Goal: Information Seeking & Learning: Learn about a topic

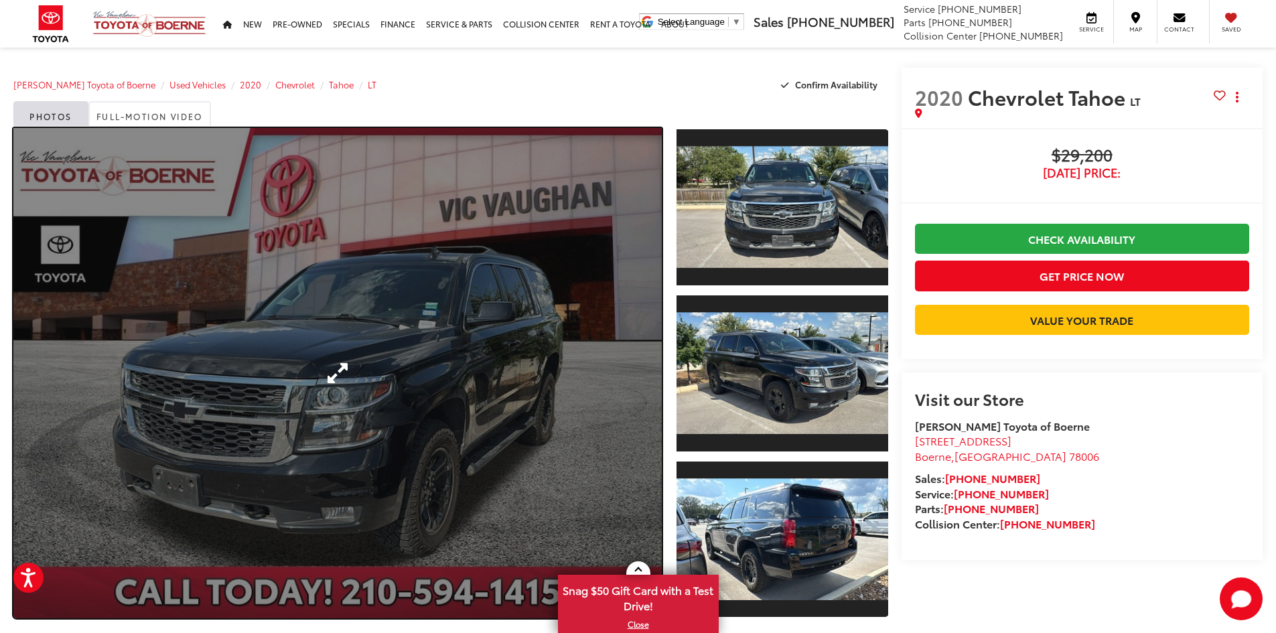
click at [436, 347] on link "Expand Photo 0" at bounding box center [337, 373] width 648 height 490
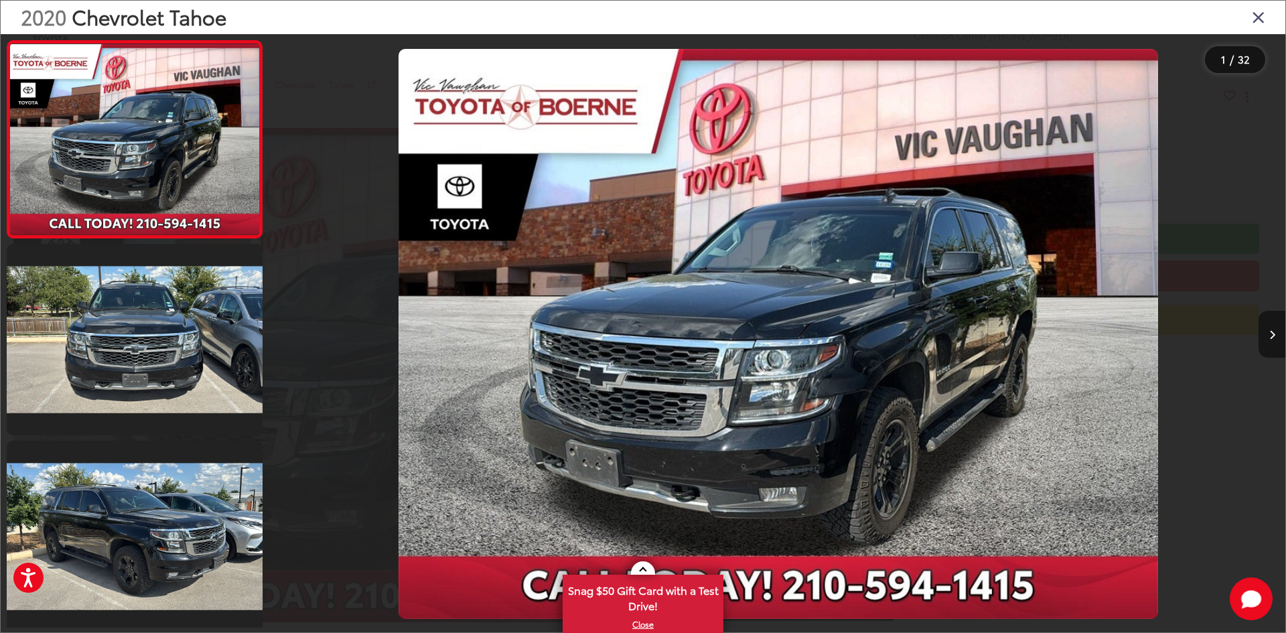
click at [1271, 331] on icon "Next image" at bounding box center [1272, 334] width 6 height 9
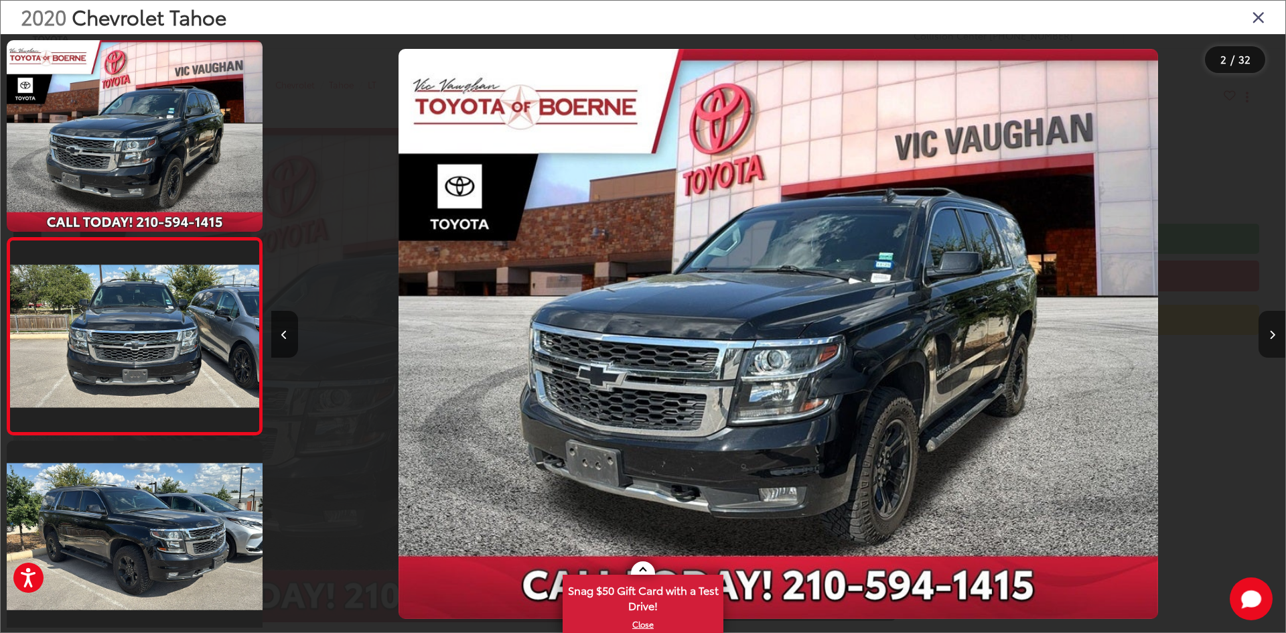
scroll to position [42, 0]
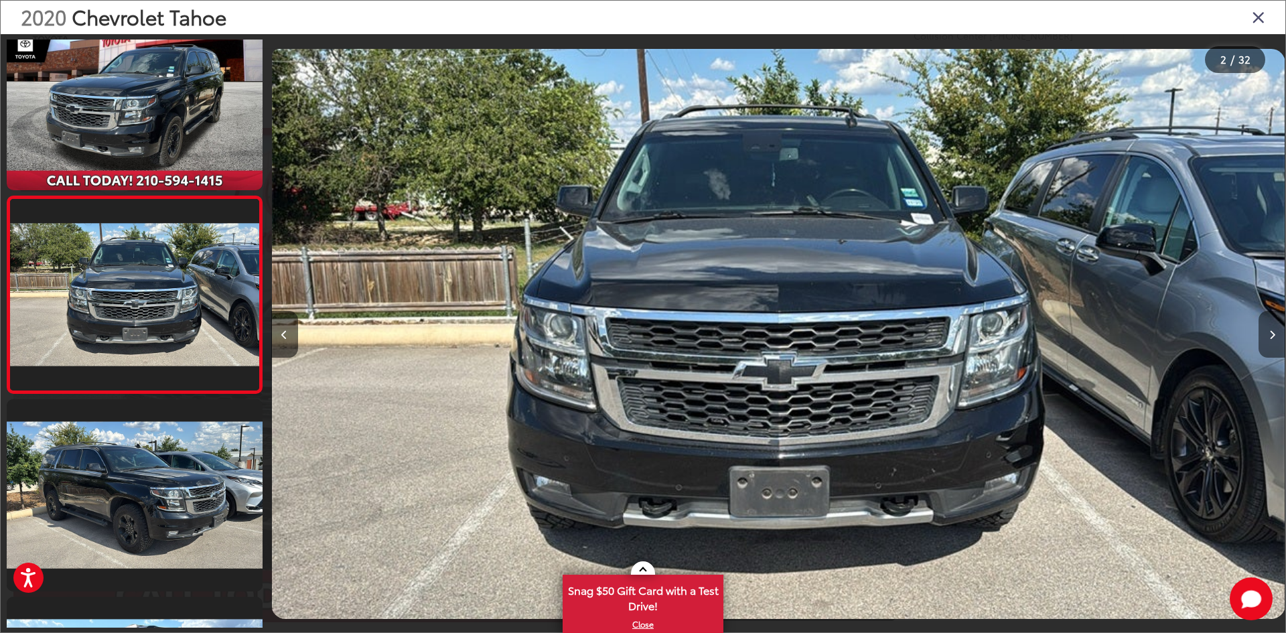
click at [1271, 331] on icon "Next image" at bounding box center [1272, 334] width 6 height 9
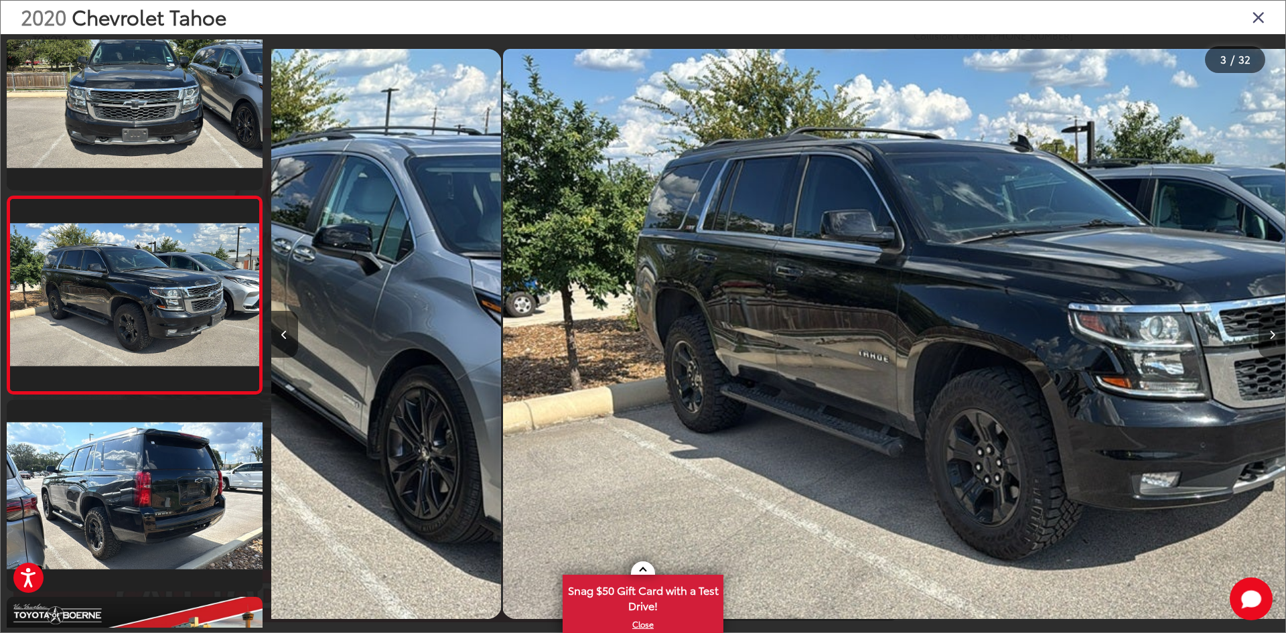
scroll to position [0, 2029]
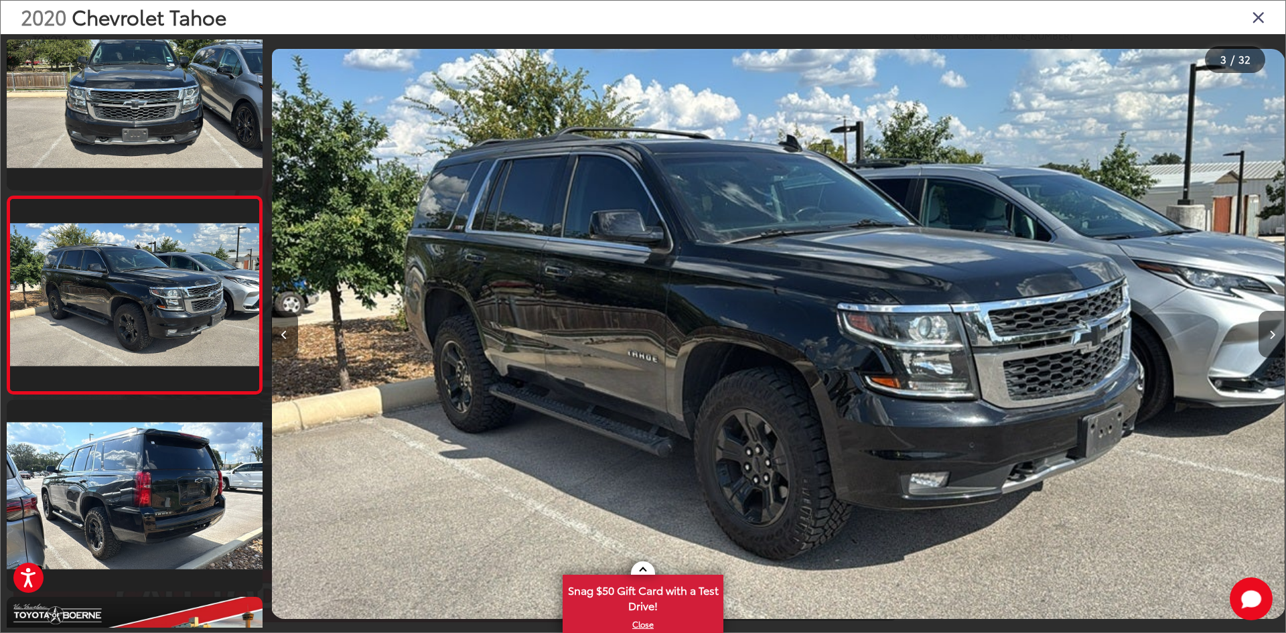
click at [1271, 331] on icon "Next image" at bounding box center [1272, 334] width 6 height 9
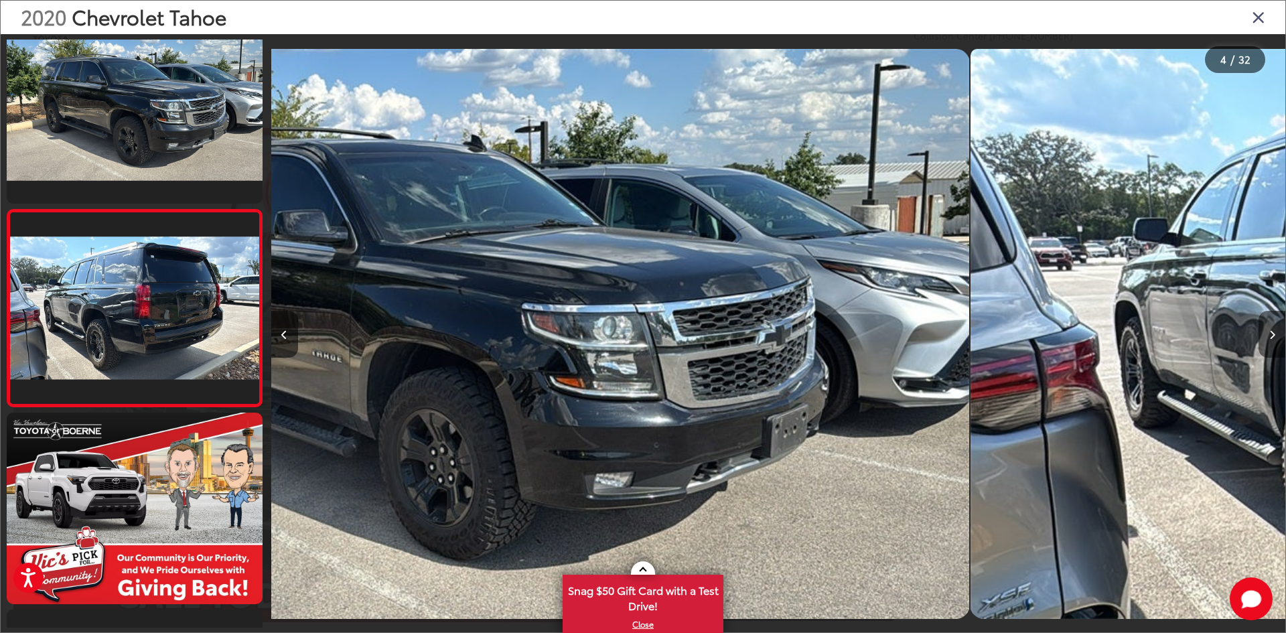
scroll to position [436, 0]
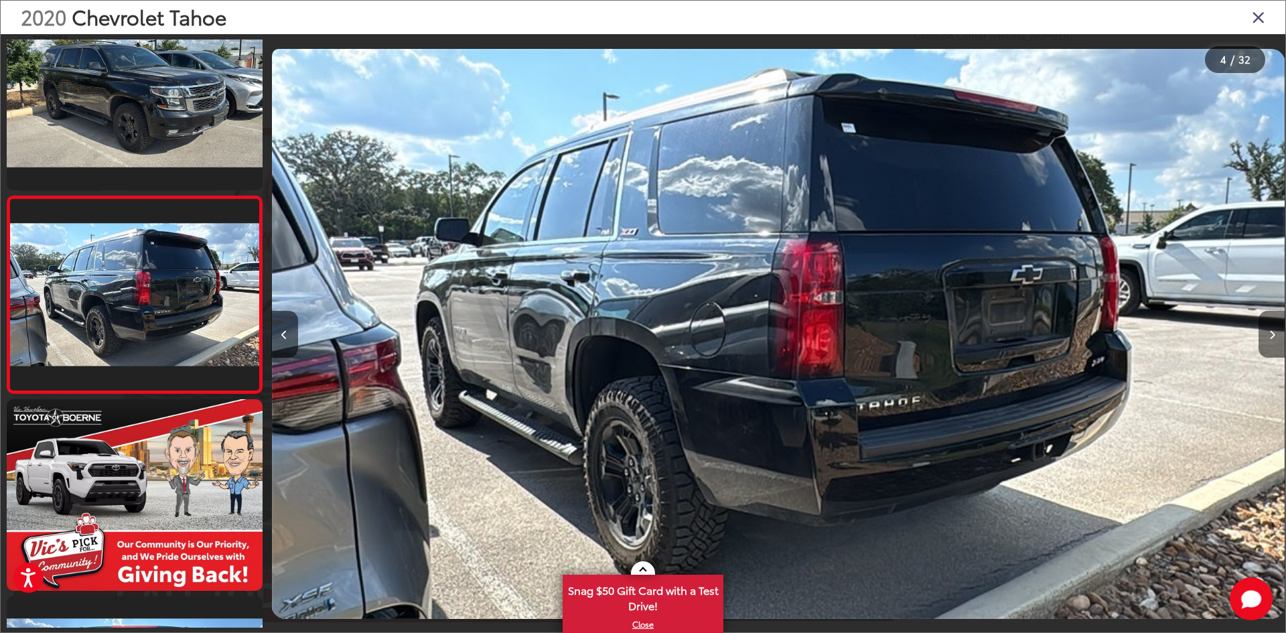
click at [1271, 331] on icon "Next image" at bounding box center [1272, 334] width 6 height 9
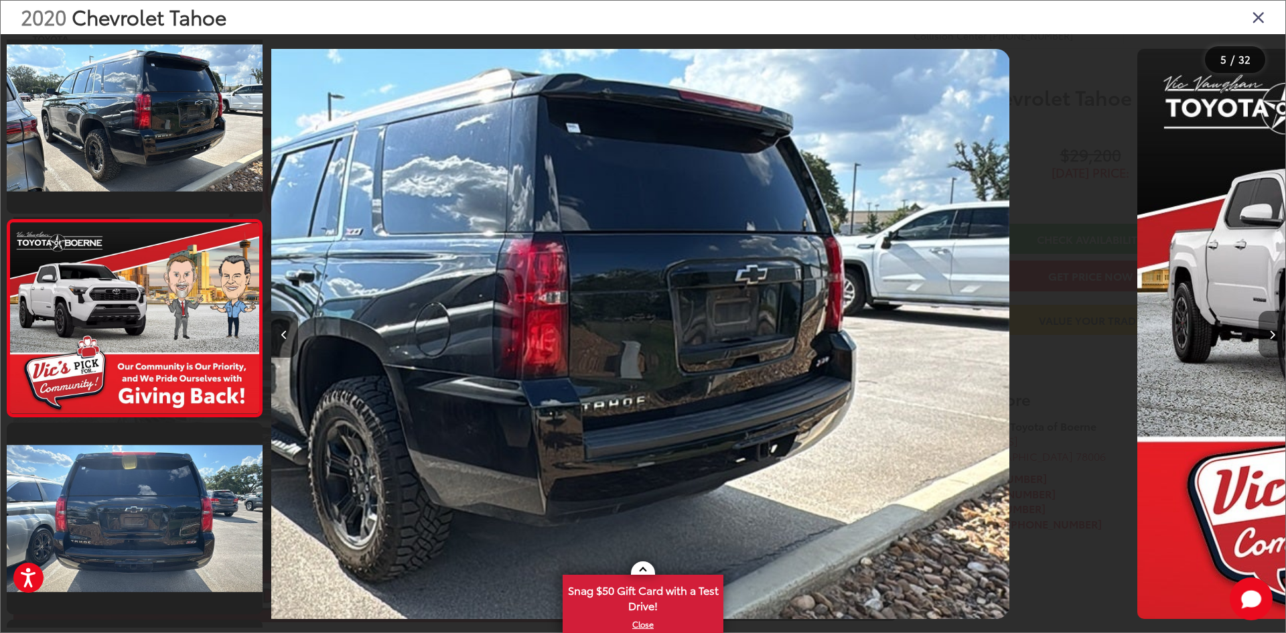
scroll to position [633, 0]
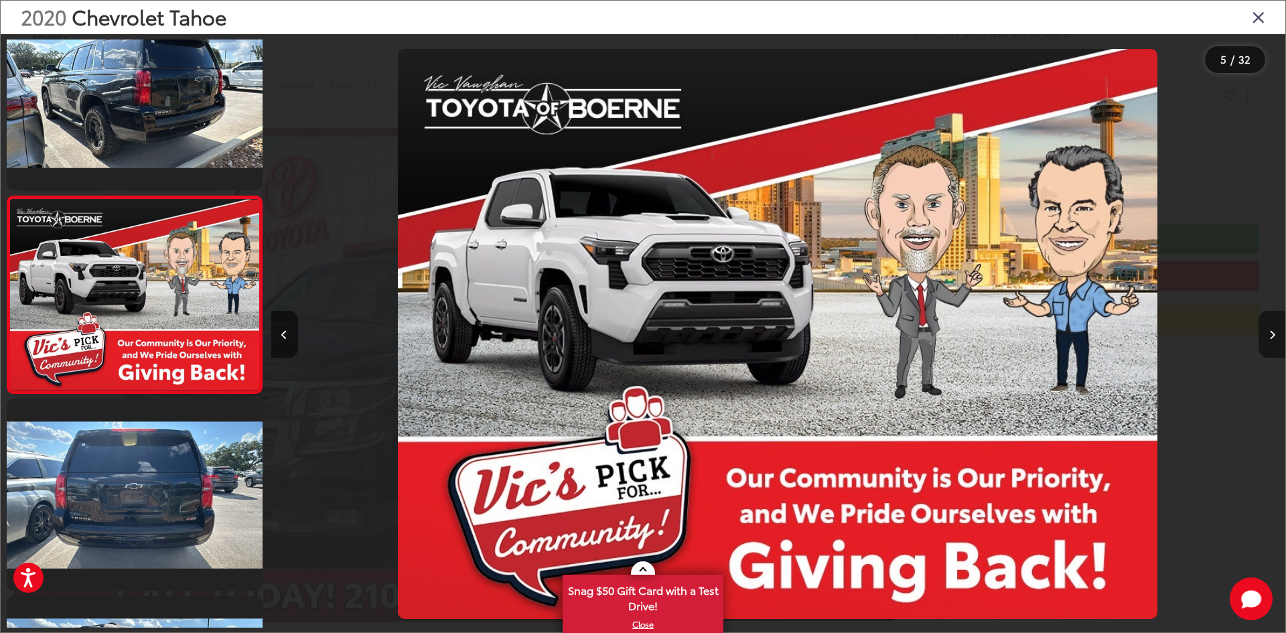
click at [1271, 331] on icon "Next image" at bounding box center [1272, 334] width 6 height 9
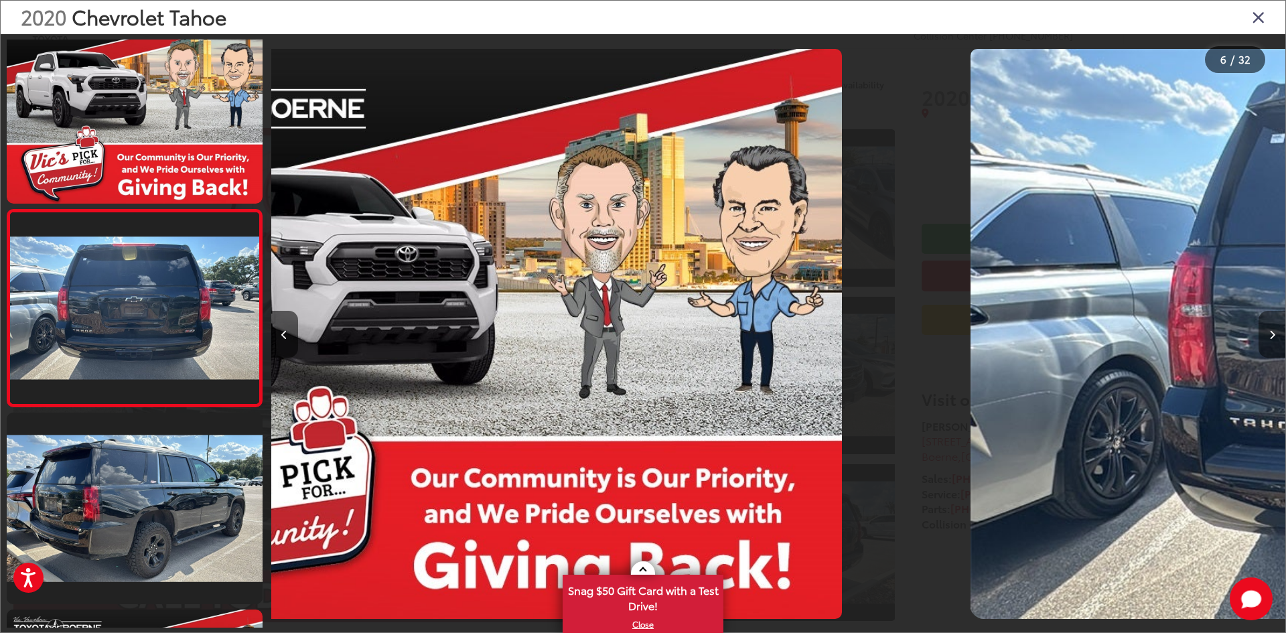
scroll to position [830, 0]
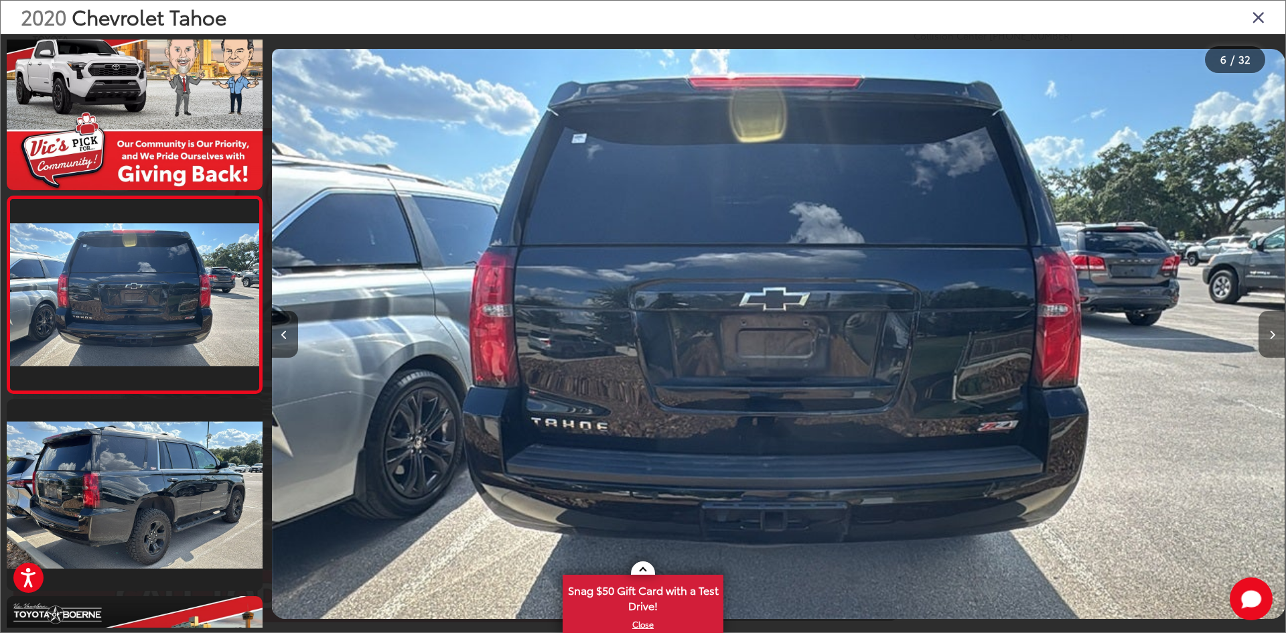
click at [1271, 331] on icon "Next image" at bounding box center [1272, 334] width 6 height 9
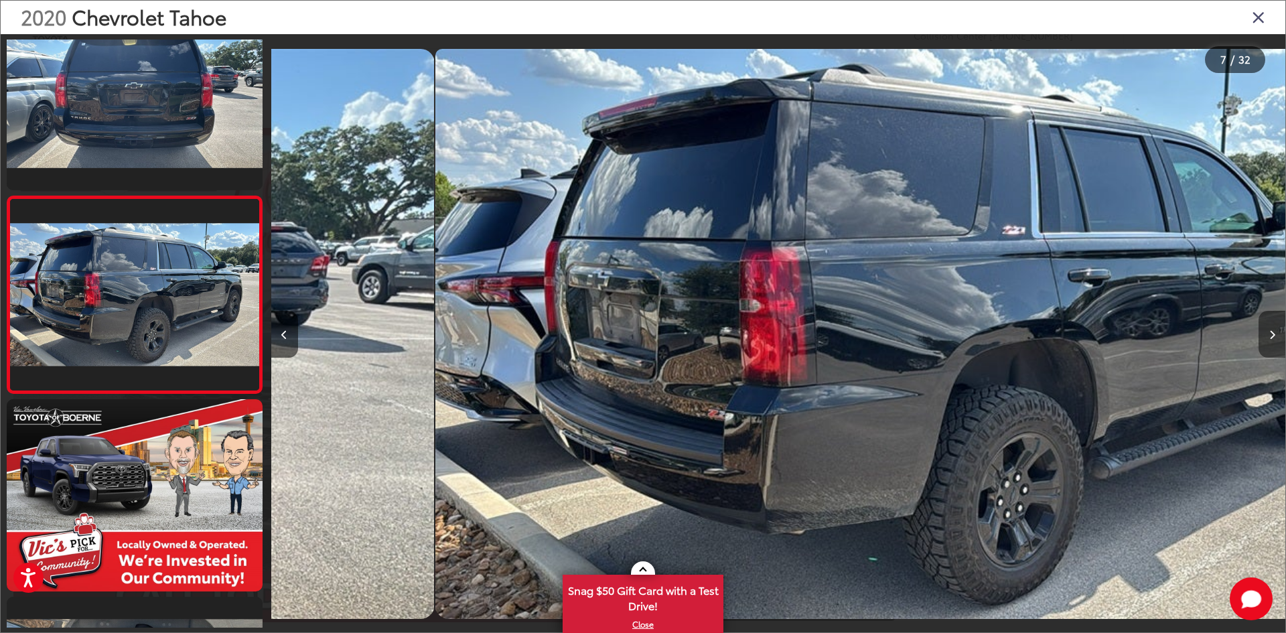
scroll to position [0, 6087]
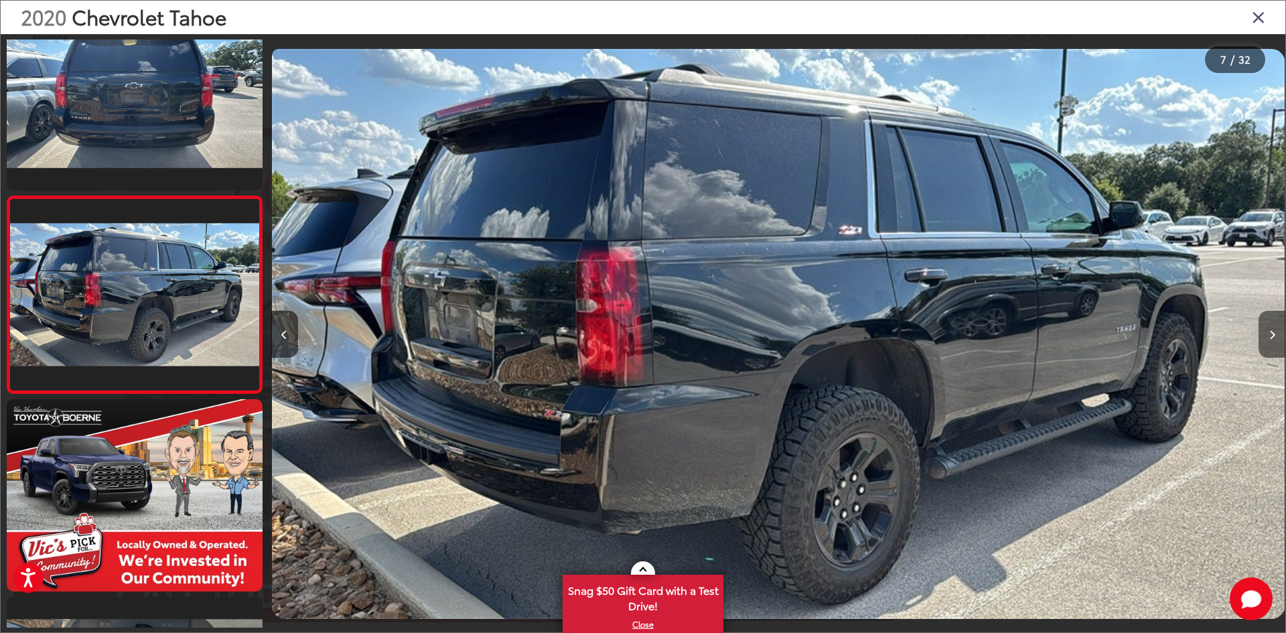
click at [1271, 331] on icon "Next image" at bounding box center [1272, 334] width 6 height 9
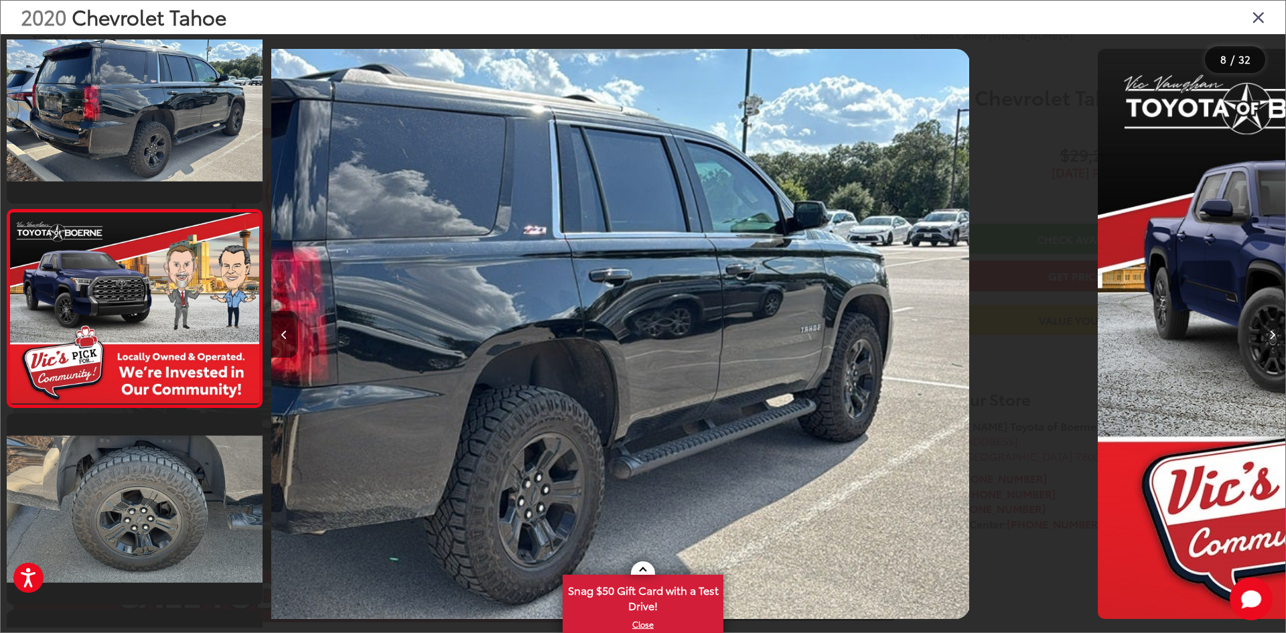
scroll to position [1224, 0]
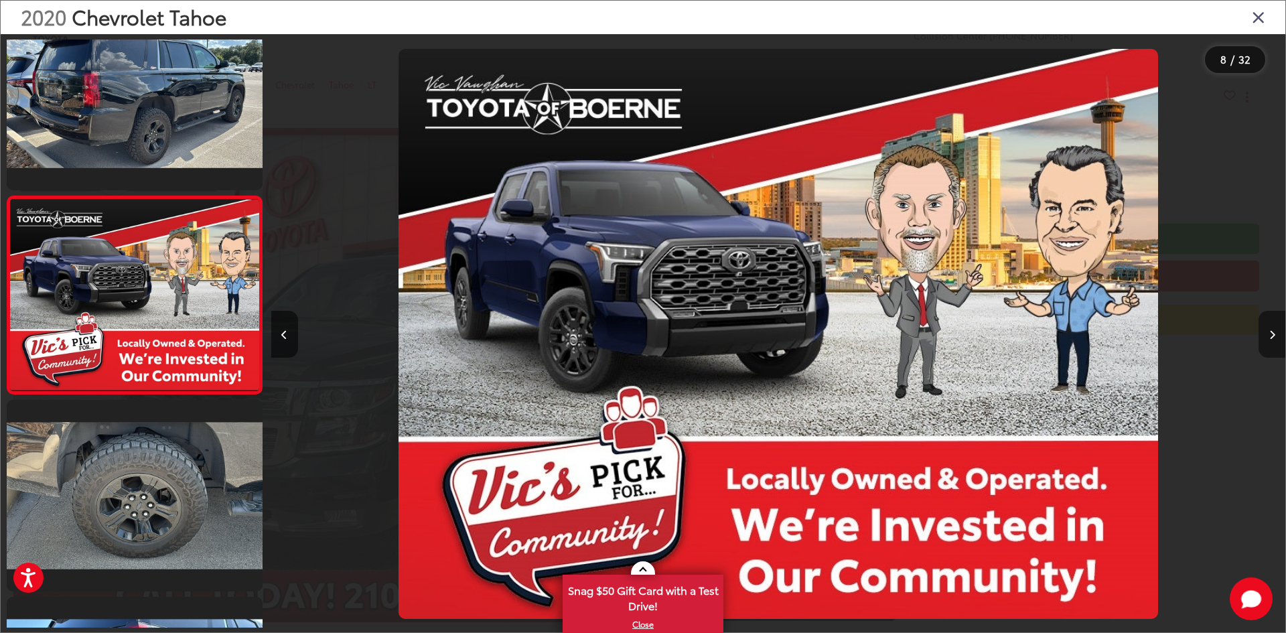
click at [1271, 331] on icon "Next image" at bounding box center [1272, 334] width 6 height 9
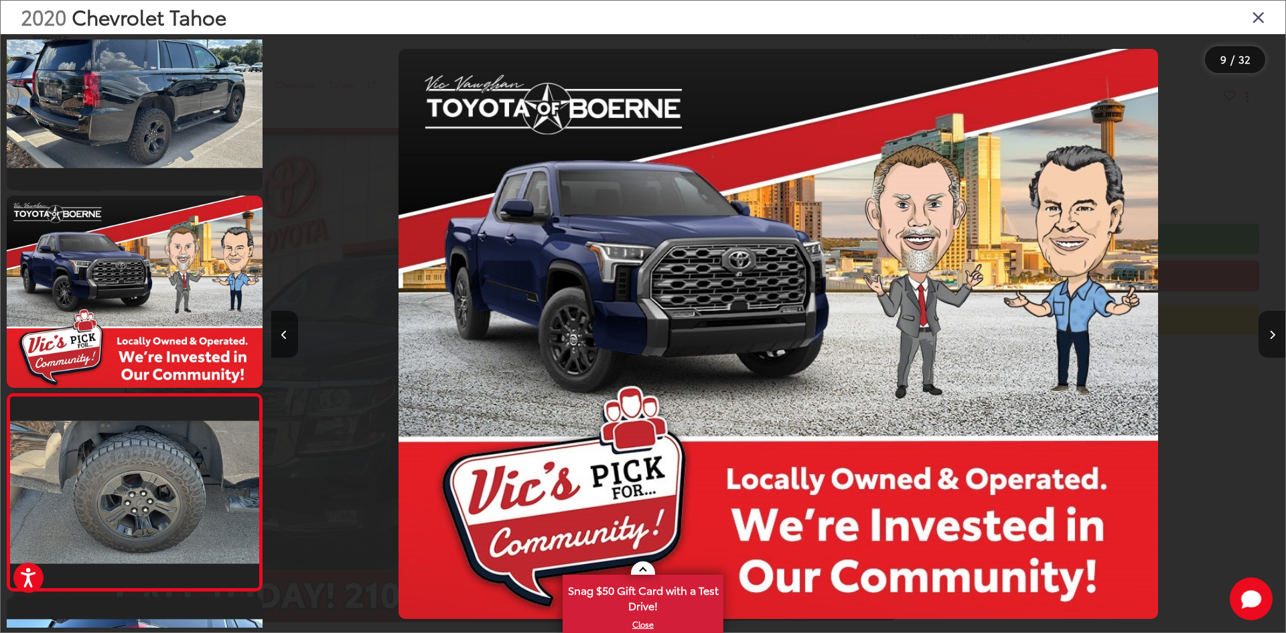
scroll to position [0, 0]
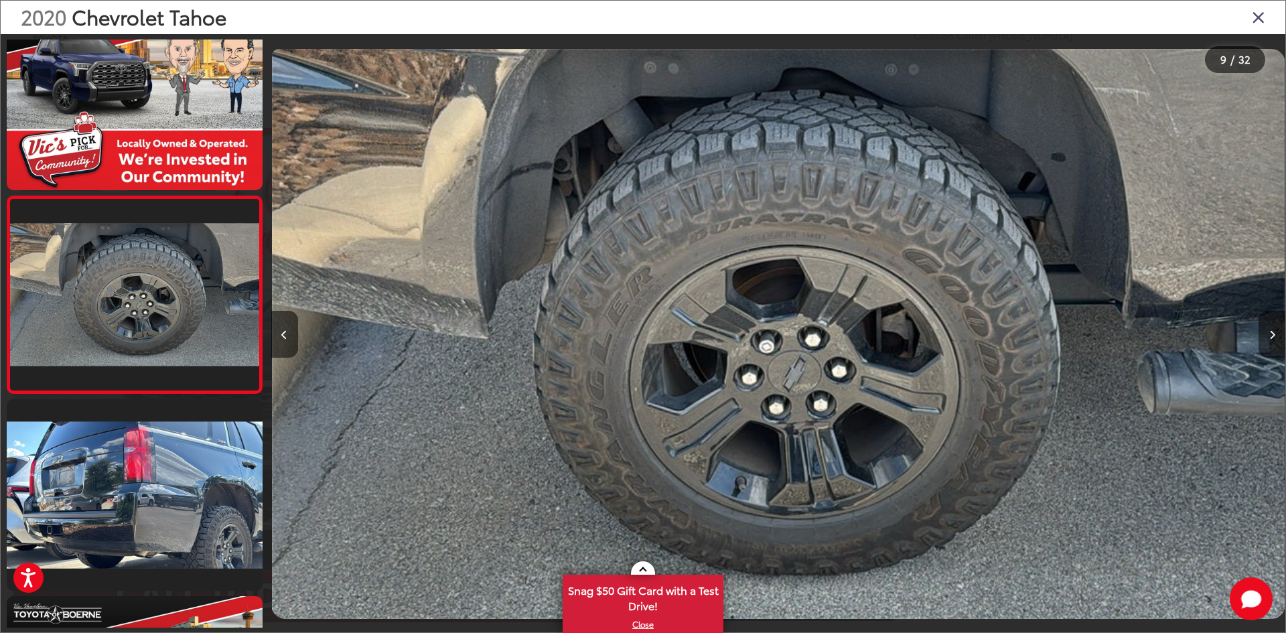
click at [1271, 331] on icon "Next image" at bounding box center [1272, 334] width 6 height 9
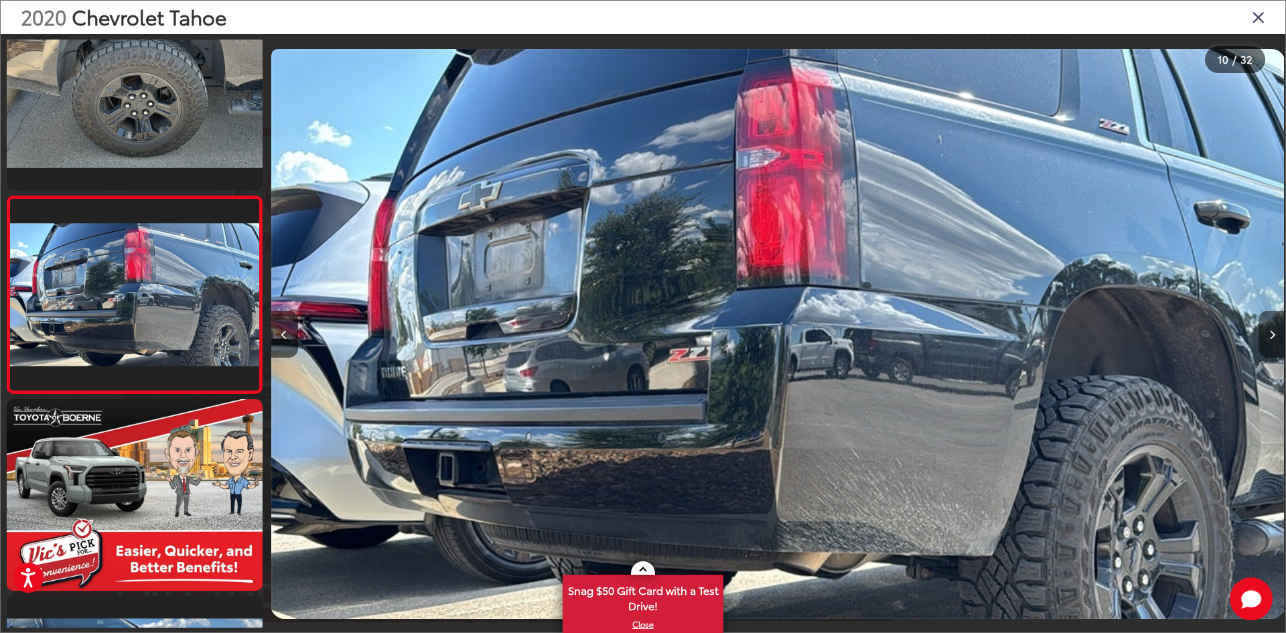
click at [1271, 331] on icon "Next image" at bounding box center [1272, 334] width 6 height 9
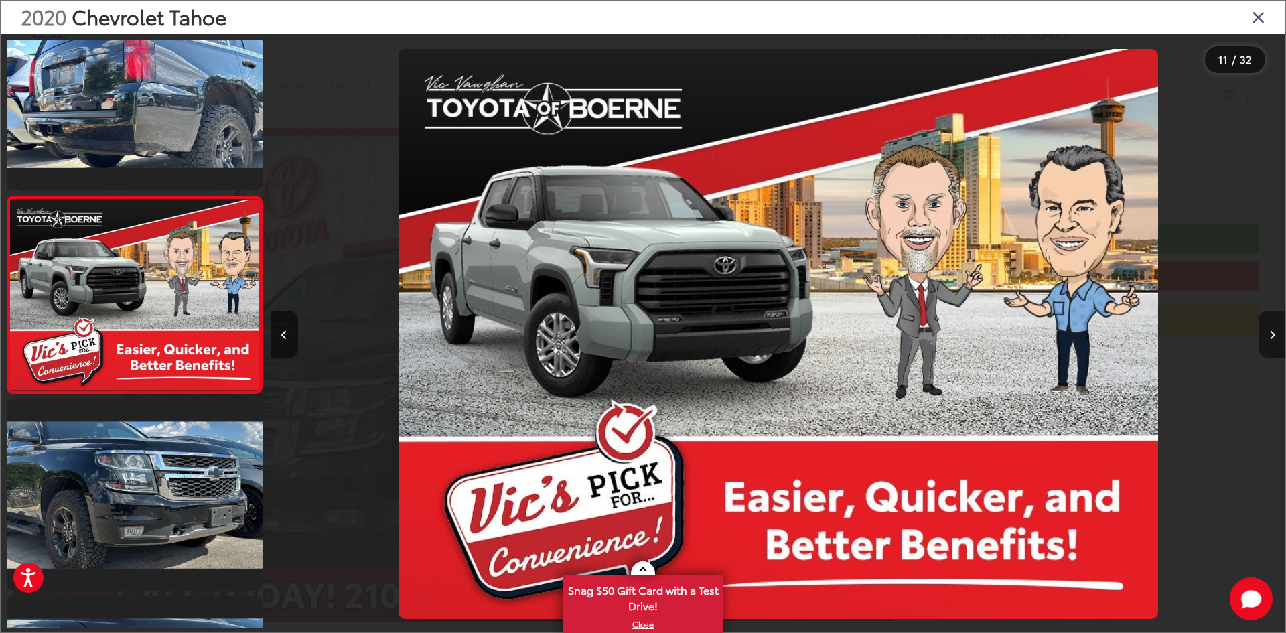
click at [1271, 331] on icon "Next image" at bounding box center [1272, 334] width 6 height 9
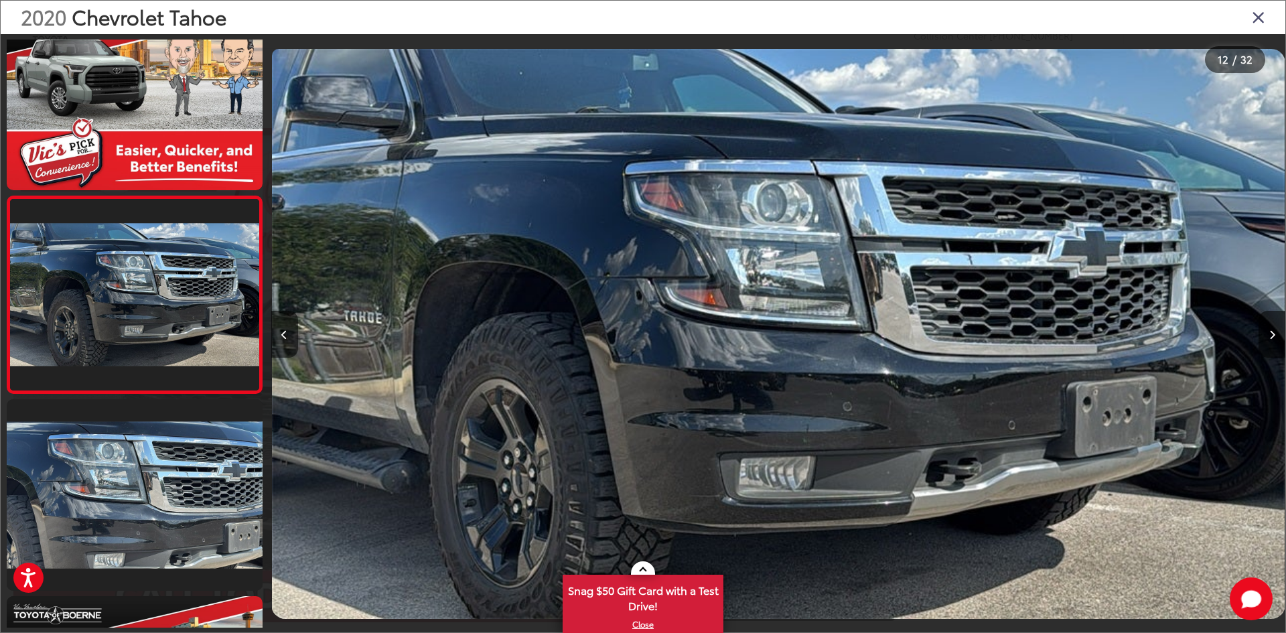
click at [1259, 15] on icon "Close gallery" at bounding box center [1258, 16] width 13 height 17
